Goal: Information Seeking & Learning: Learn about a topic

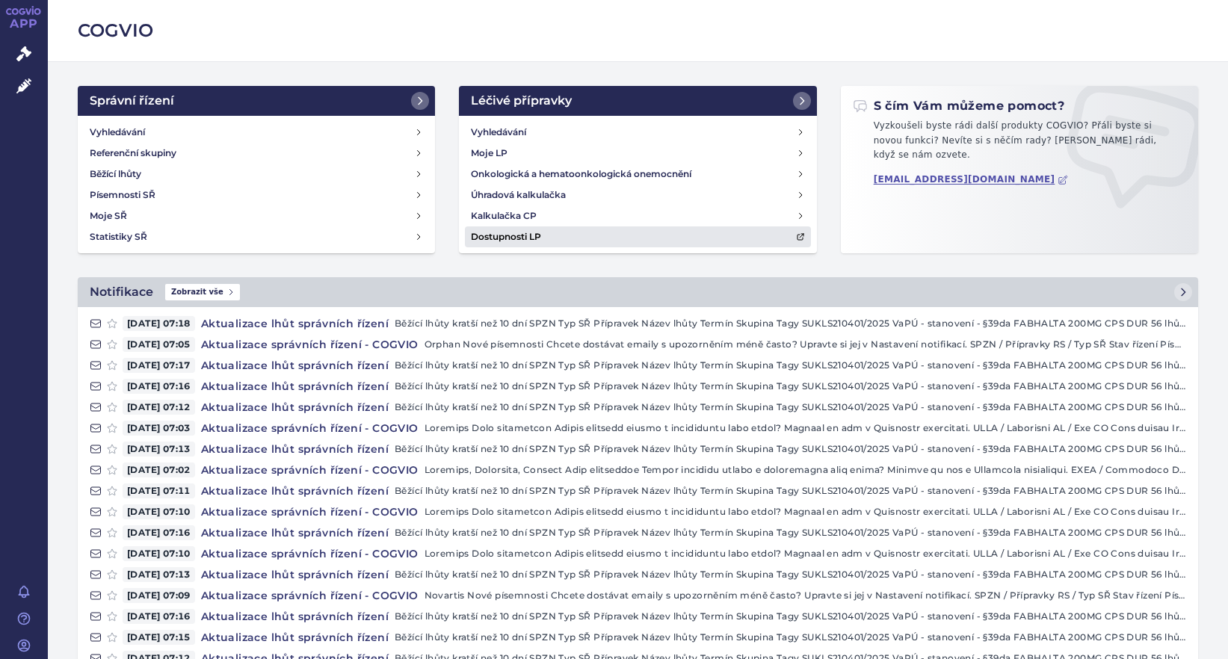
scroll to position [132, 0]
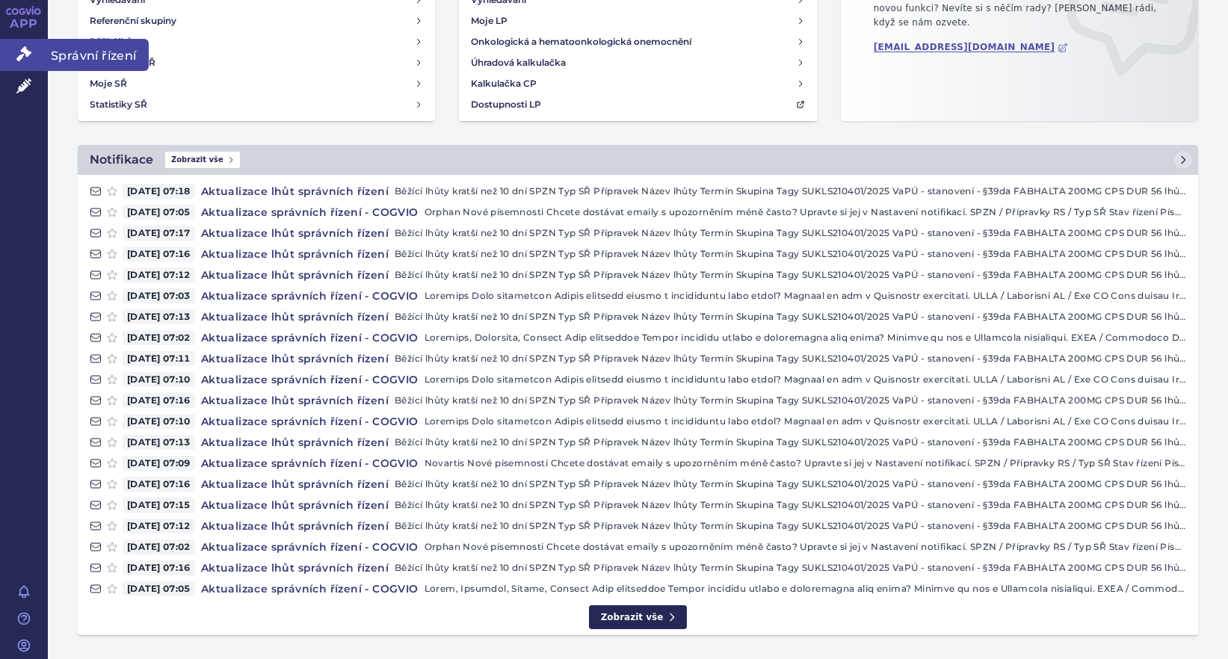
click at [33, 57] on link "Správní řízení" at bounding box center [24, 54] width 48 height 31
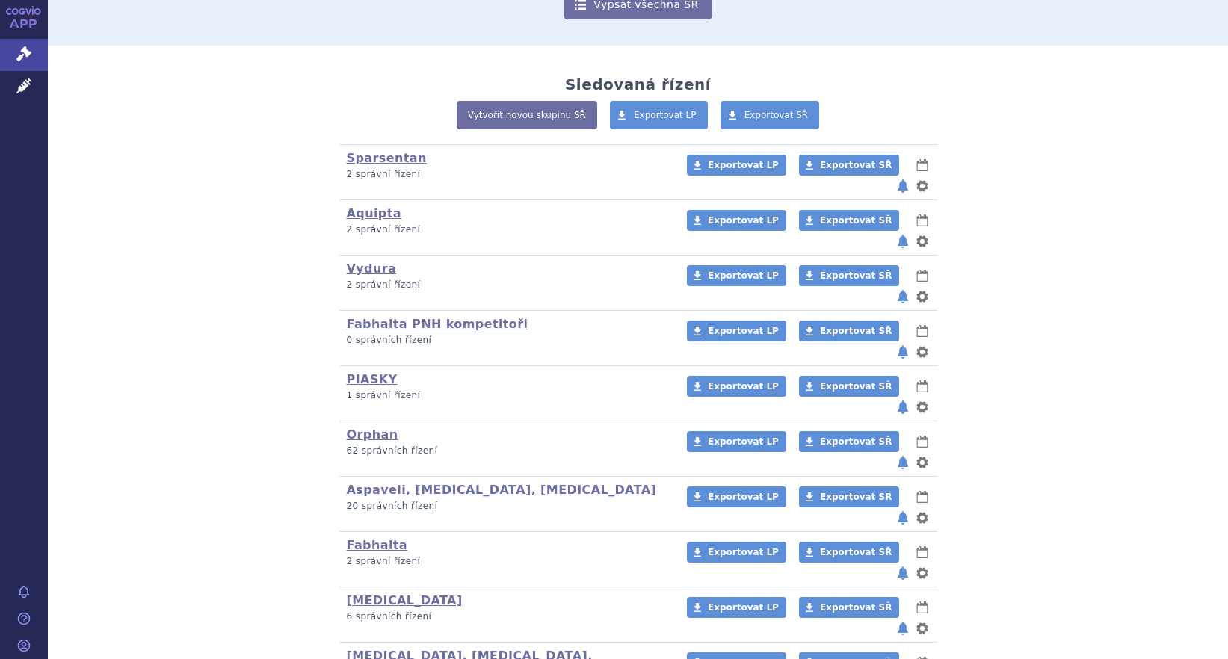
scroll to position [292, 0]
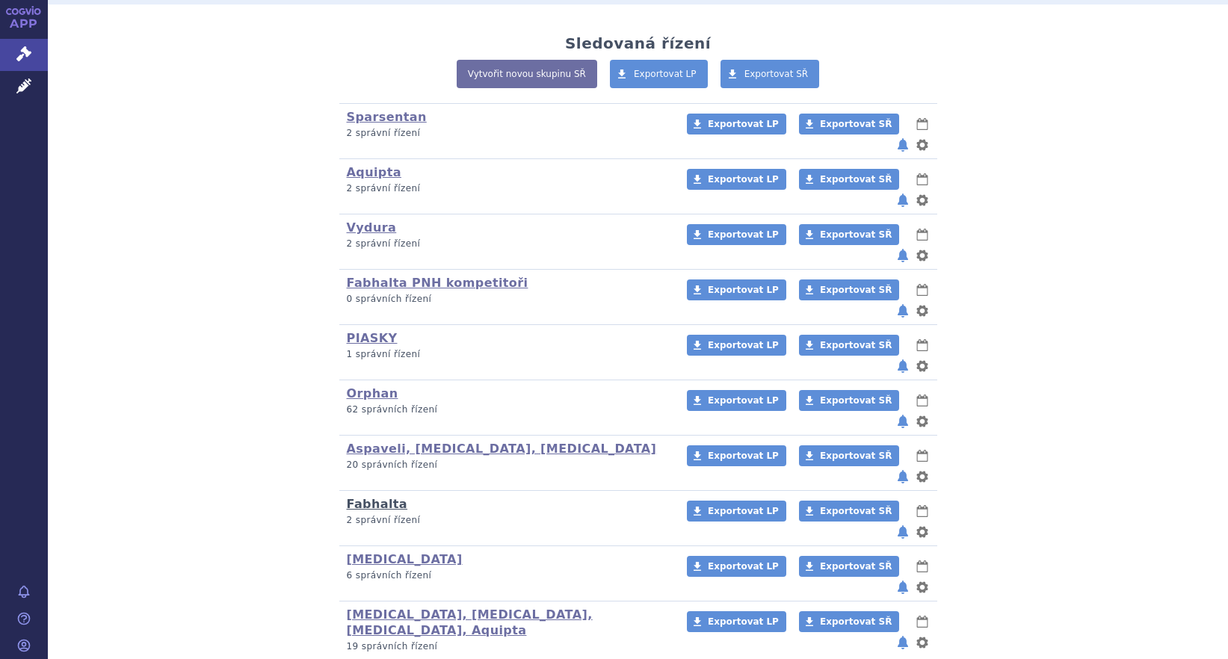
click at [356, 497] on link "Fabhalta" at bounding box center [377, 504] width 61 height 14
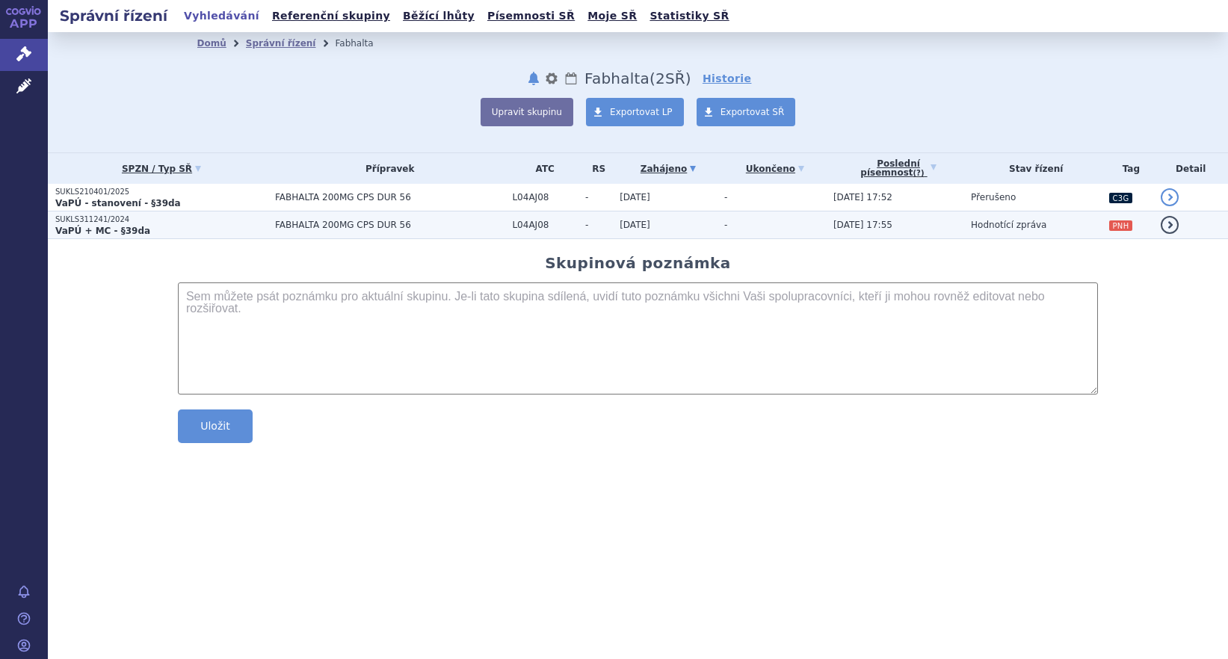
click at [1009, 223] on span "Hodnotící zpráva" at bounding box center [1008, 225] width 75 height 10
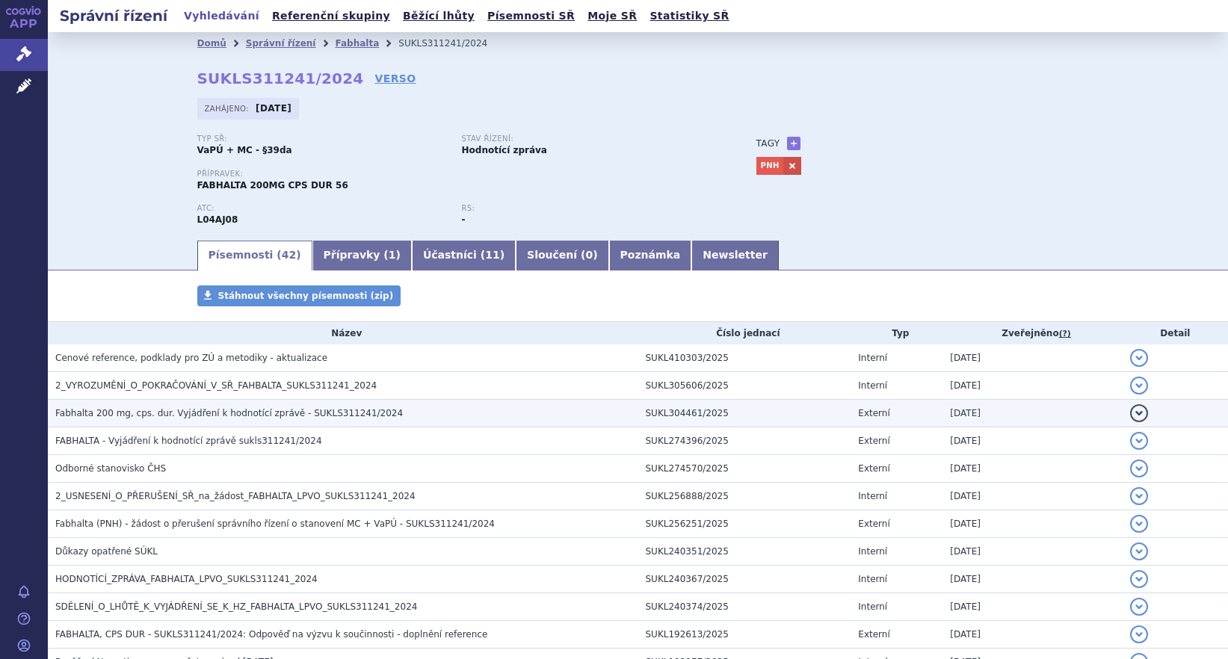
click at [386, 414] on h3 "Fabhalta 200 mg, cps. dur. Vyjádření k hodnotící zprávě - SUKLS311241/2024" at bounding box center [346, 413] width 583 height 15
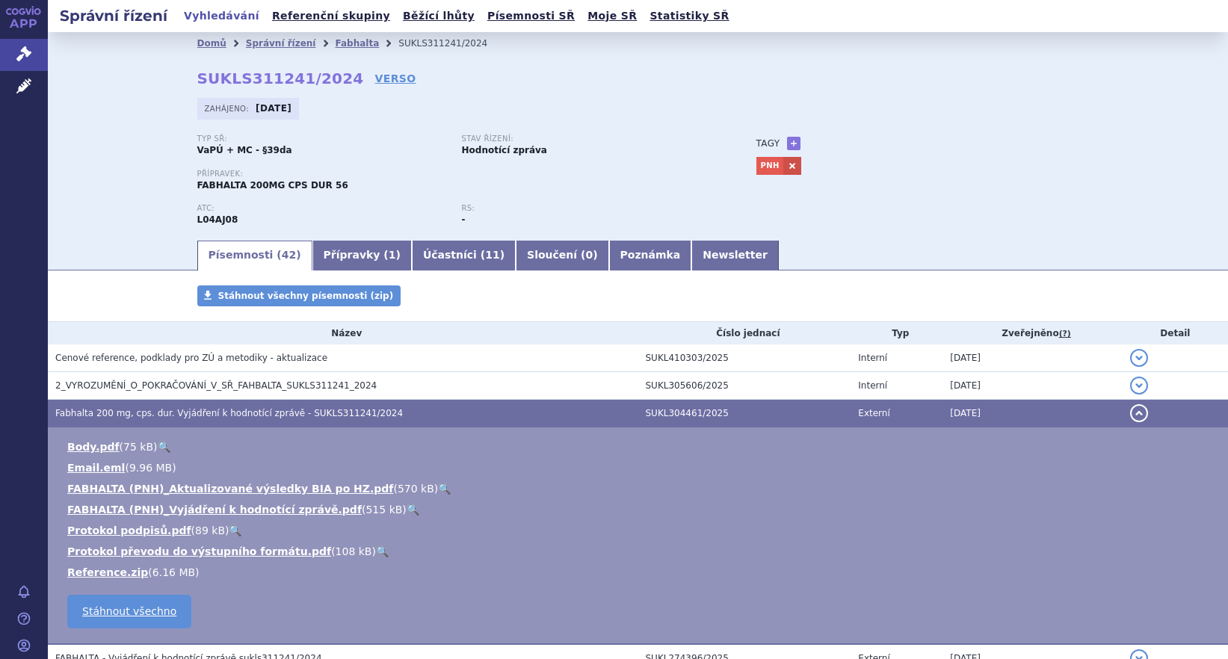
click at [407, 504] on link "🔍" at bounding box center [413, 510] width 13 height 12
